Goal: Task Accomplishment & Management: Use online tool/utility

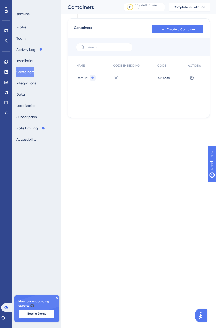
click at [81, 78] on span "Default" at bounding box center [81, 78] width 11 height 4
click at [165, 78] on span "</> Show" at bounding box center [163, 78] width 13 height 4
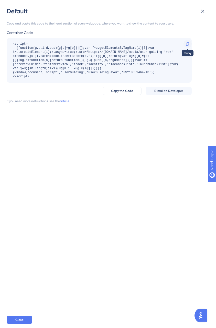
click at [187, 43] on icon at bounding box center [187, 44] width 4 height 4
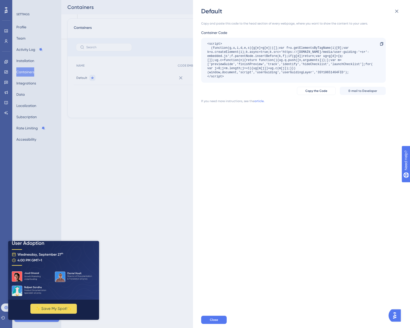
click at [215, 119] on div "Copy and paste this code to the head section of every webpage, where you want t…" at bounding box center [304, 163] width 206 height 297
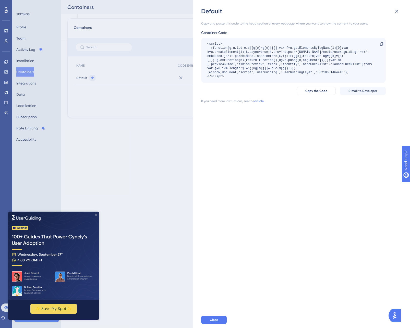
click at [95, 214] on icon "Close Preview" at bounding box center [96, 215] width 2 height 2
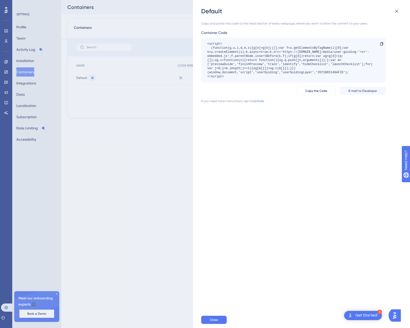
click at [215, 109] on div "Copy and paste this code to the head section of every webpage, where you want t…" at bounding box center [304, 163] width 206 height 297
click at [161, 166] on div "Default Copy and paste this code to the head section of every webpage, where yo…" at bounding box center [205, 164] width 410 height 328
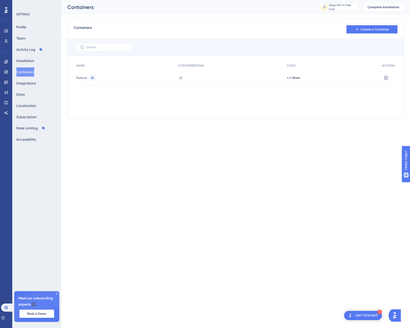
click at [125, 79] on div "Default" at bounding box center [124, 78] width 101 height 14
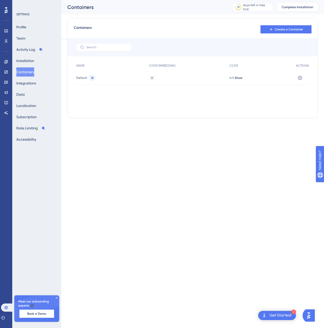
click at [196, 117] on div "Containers Create a Container NAME CODE EMBEDDING CODE ACTIONS Default </> Show…" at bounding box center [192, 68] width 251 height 100
click at [186, 41] on html "2 Get Started! Performance Users Engagement Widgets Feedback Product Updates Kn…" at bounding box center [162, 20] width 324 height 41
click at [187, 41] on html "2 Get Started! Performance Users Engagement Widgets Feedback Product Updates Kn…" at bounding box center [162, 20] width 324 height 41
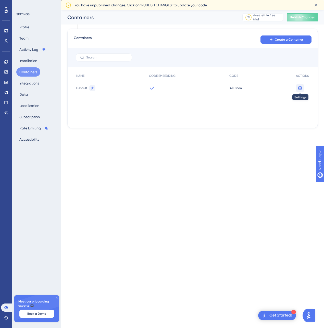
click at [300, 88] on icon at bounding box center [300, 88] width 4 height 4
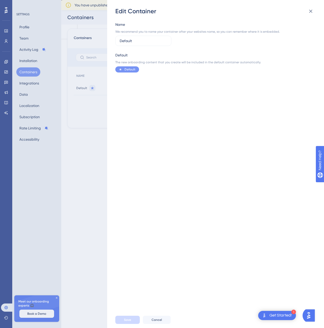
click at [101, 141] on div "Edit Container Name We recommend you to name your container after your websites…" at bounding box center [162, 164] width 324 height 328
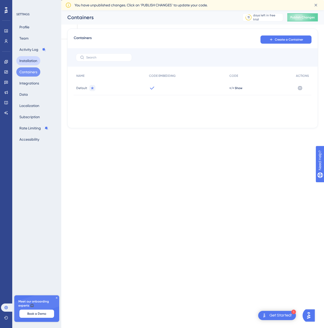
click at [36, 58] on button "Installation" at bounding box center [28, 60] width 24 height 9
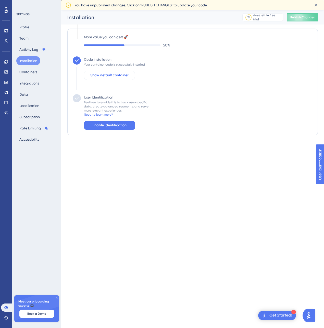
click at [104, 74] on span "Show default container" at bounding box center [109, 75] width 38 height 6
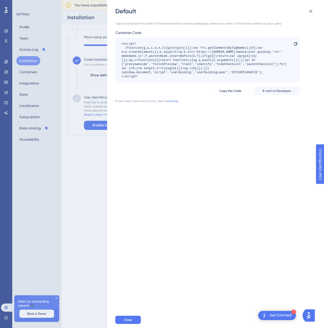
click at [84, 92] on div "Default Copy and paste this code to the head section of every webpage, where yo…" at bounding box center [162, 164] width 324 height 328
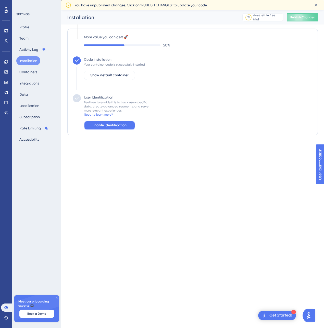
click at [103, 125] on span "Enable Identification" at bounding box center [110, 125] width 34 height 6
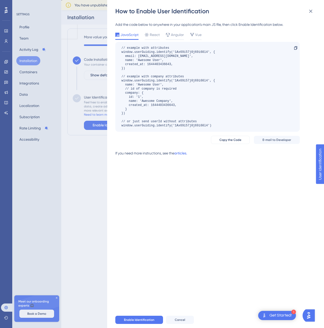
click at [183, 154] on link "articles." at bounding box center [180, 155] width 13 height 10
click at [106, 86] on div "How to Enable User Identification Add the code below to anywhere in your applic…" at bounding box center [162, 164] width 324 height 328
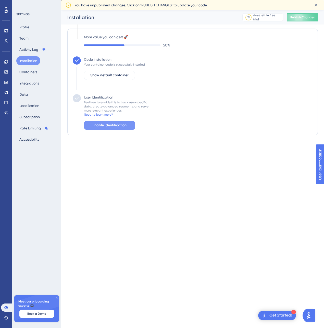
click at [108, 125] on span "Enable Identification" at bounding box center [110, 125] width 34 height 6
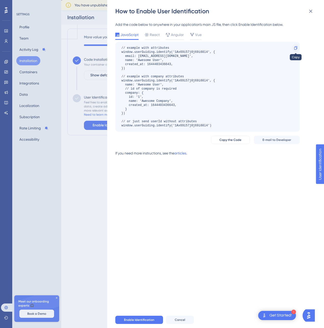
click at [295, 49] on icon at bounding box center [296, 48] width 4 height 4
click at [237, 138] on span "Copy the Code" at bounding box center [231, 140] width 22 height 4
click at [132, 319] on span "Enable Identification" at bounding box center [139, 320] width 30 height 4
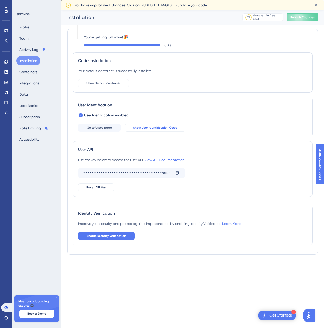
click at [143, 128] on span "Show User Identification Code" at bounding box center [155, 128] width 44 height 4
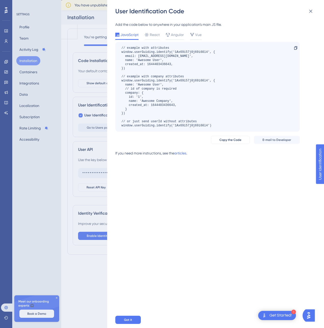
click at [155, 124] on div "// example with attributes window.userGuiding.identify('1Ax69i57j0j69i60l4', { …" at bounding box center [169, 87] width 94 height 82
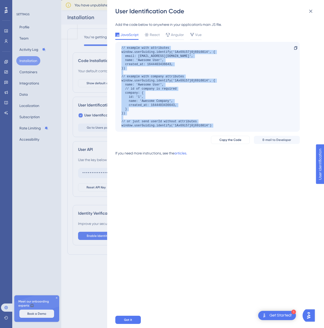
drag, startPoint x: 155, startPoint y: 124, endPoint x: 146, endPoint y: 49, distance: 75.9
click at [146, 49] on div "// example with attributes window.userGuiding.identify('1Ax69i57j0j69i60l4', { …" at bounding box center [169, 87] width 94 height 82
copy div "// example with attributes window.userGuiding.identify('1Ax69i57j0j69i60l4', { …"
click at [227, 139] on span "Copy the Code" at bounding box center [231, 140] width 22 height 4
copy div "// example with attributes window.userGuiding.identify('1Ax69i57j0j69i60l4', { …"
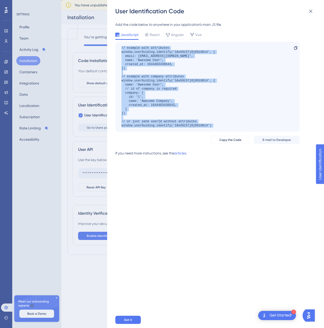
click at [198, 56] on div "// example with attributes window.userGuiding.identify('1Ax69i57j0j69i60l4', { …" at bounding box center [169, 87] width 94 height 82
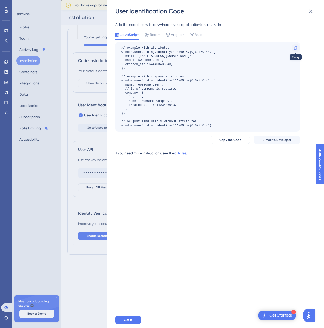
click at [295, 48] on icon at bounding box center [296, 48] width 4 height 4
click at [181, 78] on div "// example with attributes window.userGuiding.identify('1Ax69i57j0j69i60l4', { …" at bounding box center [169, 87] width 94 height 82
click at [231, 139] on span "Copy the Code" at bounding box center [231, 140] width 22 height 4
click at [222, 156] on div "If you need more instructions, see the articles." at bounding box center [207, 155] width 185 height 10
click at [130, 324] on button "Got it" at bounding box center [128, 320] width 26 height 8
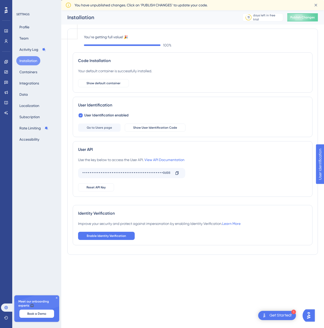
click at [130, 41] on html "1 Get Started! Performance Users Engagement Widgets Feedback Product Updates Kn…" at bounding box center [162, 20] width 324 height 41
click at [107, 237] on span "Enable Identity Verification" at bounding box center [106, 236] width 39 height 4
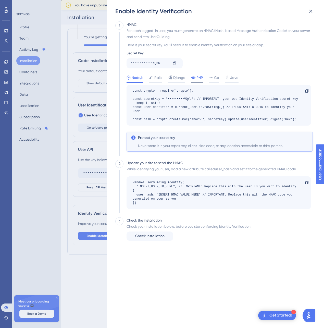
click at [198, 80] on span "PHP" at bounding box center [200, 78] width 6 height 6
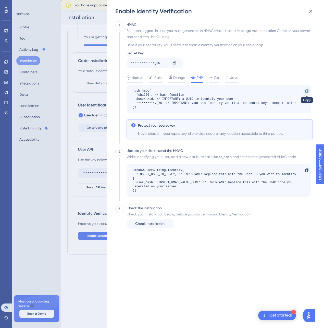
click at [308, 91] on icon at bounding box center [307, 91] width 4 height 4
click at [174, 63] on icon at bounding box center [175, 63] width 4 height 4
click at [153, 223] on span "Check Installation" at bounding box center [149, 224] width 29 height 6
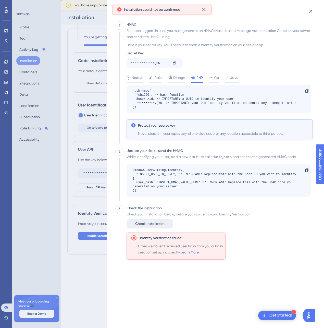
click at [146, 226] on span "Check Installation" at bounding box center [149, 224] width 29 height 6
click at [148, 224] on span "Check Installation" at bounding box center [149, 224] width 29 height 6
click at [156, 223] on span "Check Installation" at bounding box center [149, 224] width 29 height 6
click at [145, 225] on span "Check Installation" at bounding box center [149, 224] width 29 height 6
click at [144, 226] on span "Check Installation" at bounding box center [149, 224] width 29 height 6
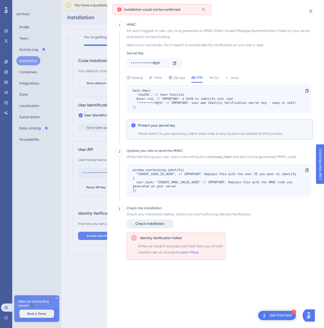
click at [140, 222] on span "Check Installation" at bounding box center [149, 224] width 29 height 6
click at [218, 235] on div "Identity Verification failed" at bounding box center [177, 238] width 92 height 6
click at [142, 230] on div "Check your installation below, before you start enforcing Identity Verification…" at bounding box center [189, 235] width 125 height 49
click at [142, 226] on span "Check Installation" at bounding box center [149, 224] width 29 height 6
click at [148, 222] on span "Check Installation" at bounding box center [149, 224] width 29 height 6
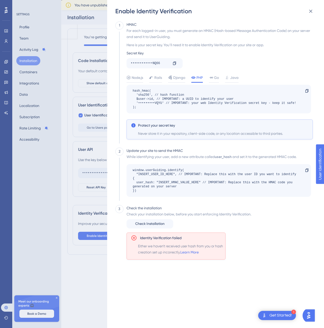
click at [92, 183] on div "Enable Identity Verification 1 HMAC For each logged-in user, you must generate …" at bounding box center [162, 164] width 324 height 328
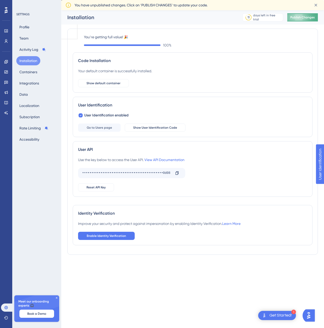
click at [309, 19] on span "Publish Changes" at bounding box center [303, 17] width 25 height 4
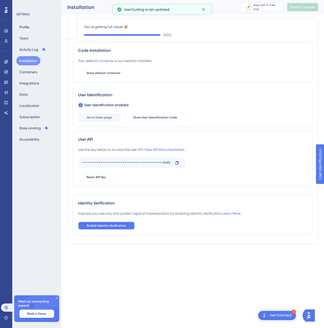
click at [104, 226] on span "Enable Identity Verification" at bounding box center [106, 226] width 39 height 4
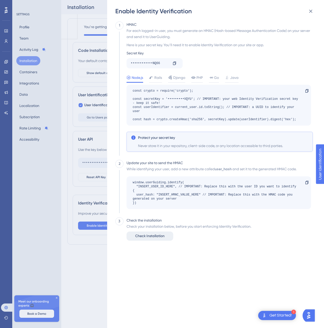
click at [143, 240] on button "Check Installation" at bounding box center [150, 236] width 47 height 9
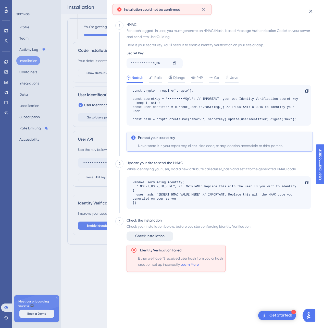
click at [143, 240] on button "Check Installation" at bounding box center [150, 236] width 47 height 9
